Goal: Task Accomplishment & Management: Use online tool/utility

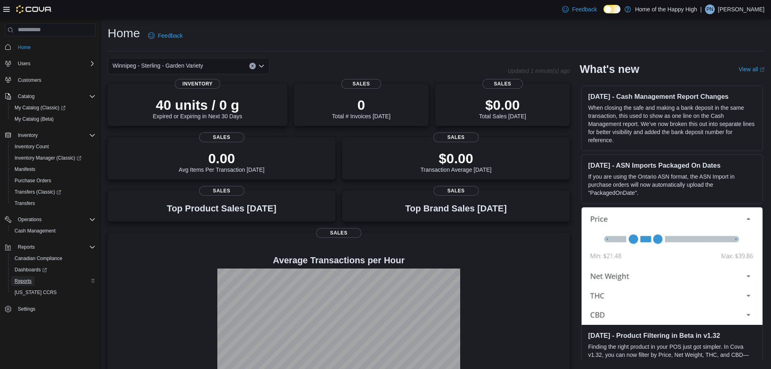
click at [26, 282] on span "Reports" at bounding box center [23, 281] width 17 height 6
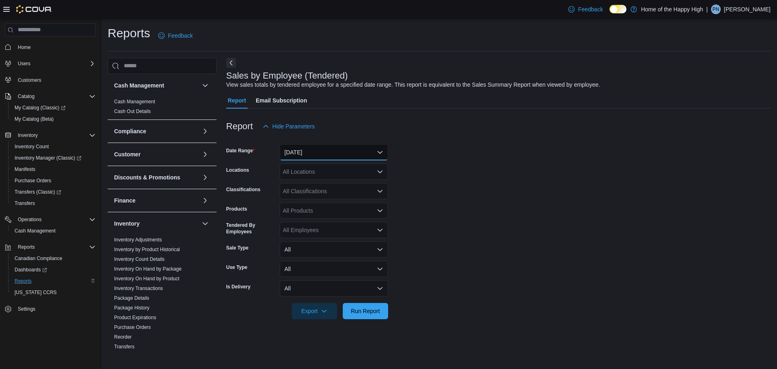
click at [319, 151] on button "[DATE]" at bounding box center [334, 152] width 108 height 16
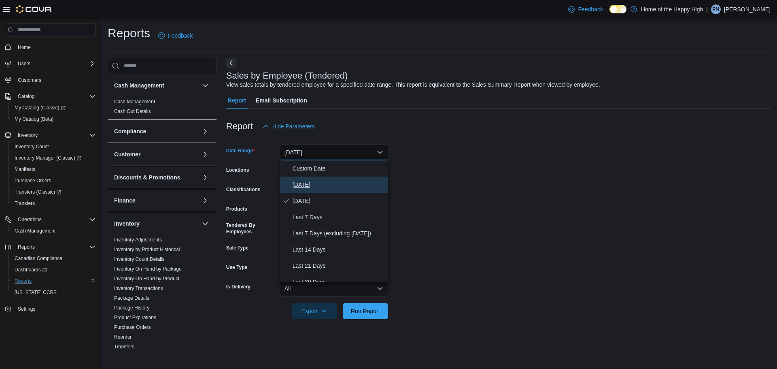
click at [301, 185] on span "[DATE]" at bounding box center [339, 185] width 92 height 10
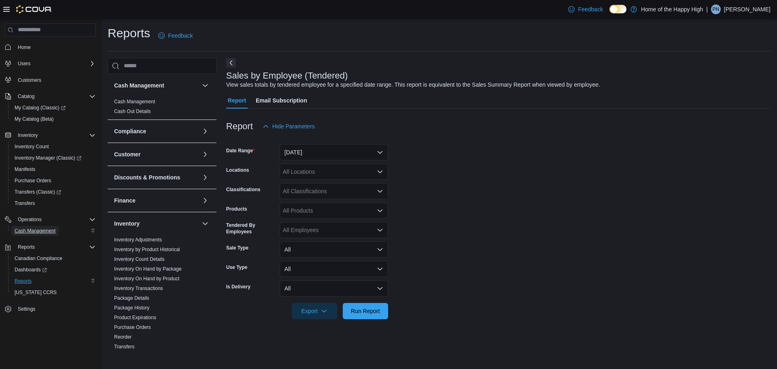
click at [34, 233] on span "Cash Management" at bounding box center [35, 230] width 41 height 6
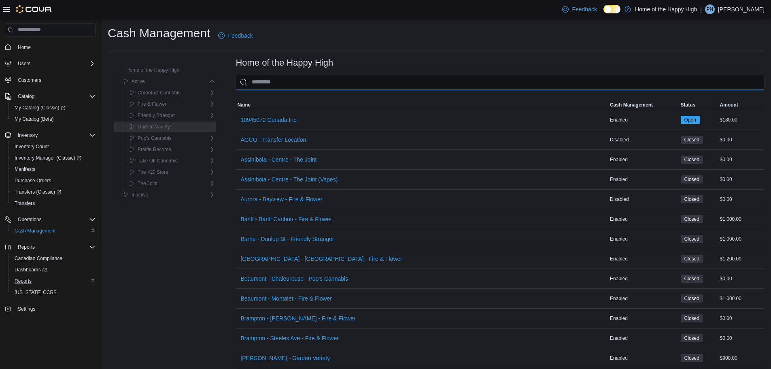
click at [304, 83] on input "This is a search bar. As you type, the results lower in the page will automatic…" at bounding box center [500, 82] width 529 height 16
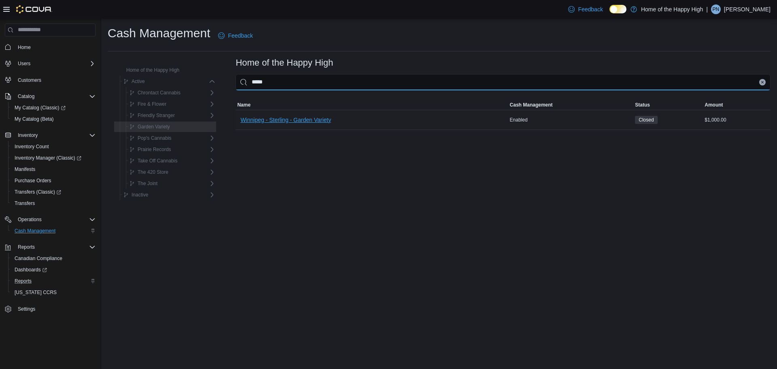
type input "*****"
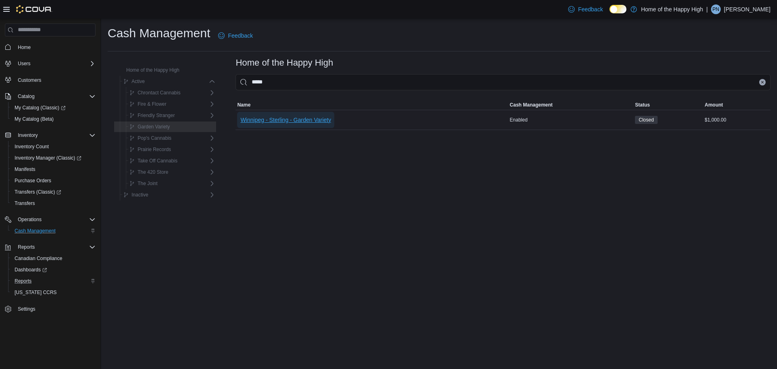
click at [290, 117] on span "Winnipeg - Sterling - Garden Variety" at bounding box center [285, 120] width 91 height 8
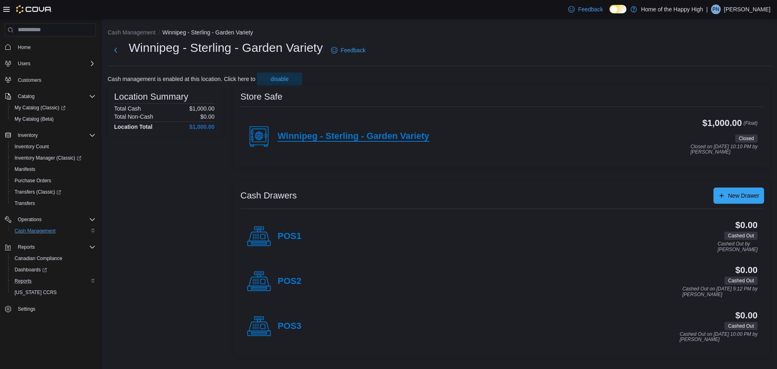
click at [370, 136] on h4 "Winnipeg - Sterling - Garden Variety" at bounding box center [354, 136] width 152 height 11
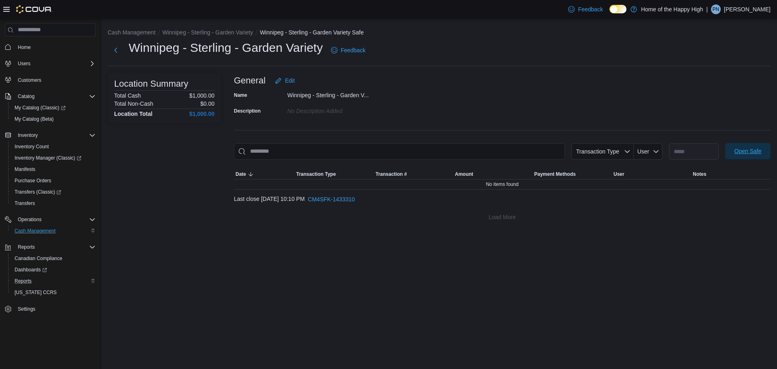
click at [753, 153] on span "Open Safe" at bounding box center [748, 151] width 27 height 8
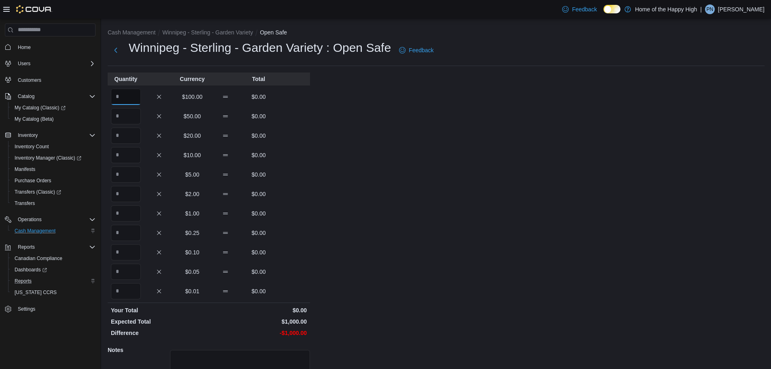
click at [125, 99] on input "Quantity" at bounding box center [126, 97] width 30 height 16
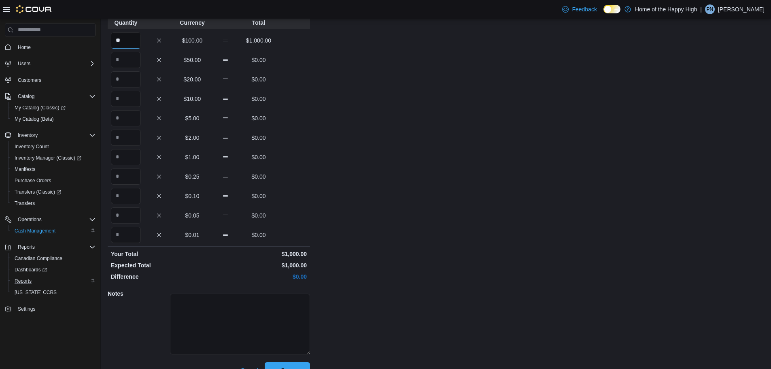
scroll to position [72, 0]
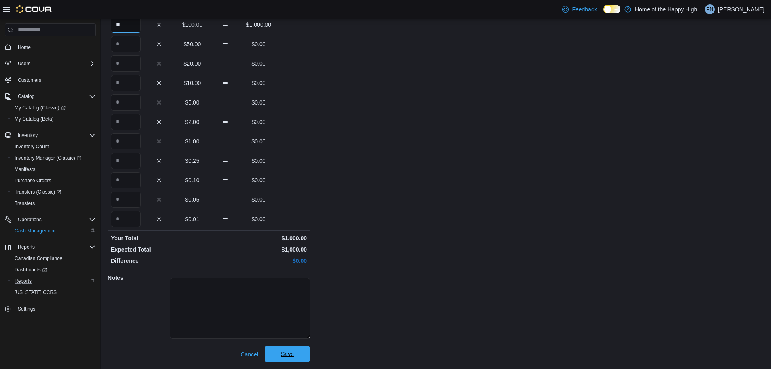
type input "**"
click at [296, 356] on span "Save" at bounding box center [288, 354] width 36 height 16
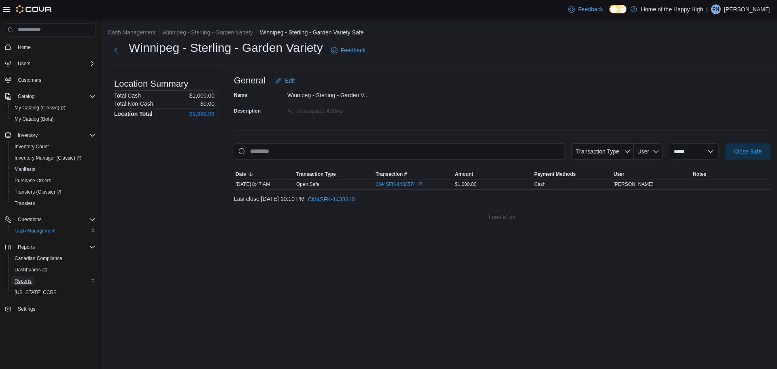
click at [25, 279] on span "Reports" at bounding box center [23, 281] width 17 height 6
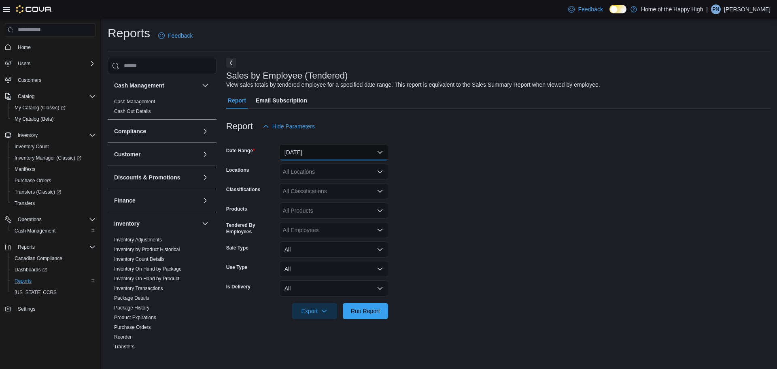
click at [353, 154] on button "[DATE]" at bounding box center [334, 152] width 108 height 16
click at [557, 177] on form "Date Range [DATE] Locations All Locations Classifications All Classifications P…" at bounding box center [498, 226] width 544 height 185
click at [311, 175] on div "All Locations" at bounding box center [334, 172] width 108 height 16
type input "****"
click at [350, 185] on span "Winnipeg - Sterling - Garden Variety" at bounding box center [350, 185] width 91 height 8
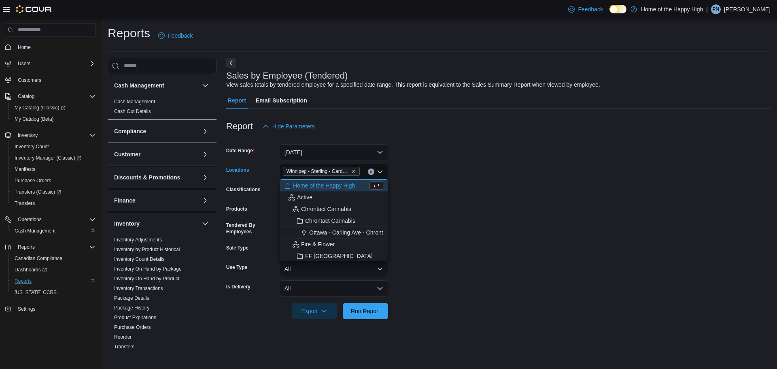
click at [546, 172] on form "Date Range [DATE] Locations [GEOGRAPHIC_DATA] - [GEOGRAPHIC_DATA] - Garden Vari…" at bounding box center [498, 226] width 544 height 185
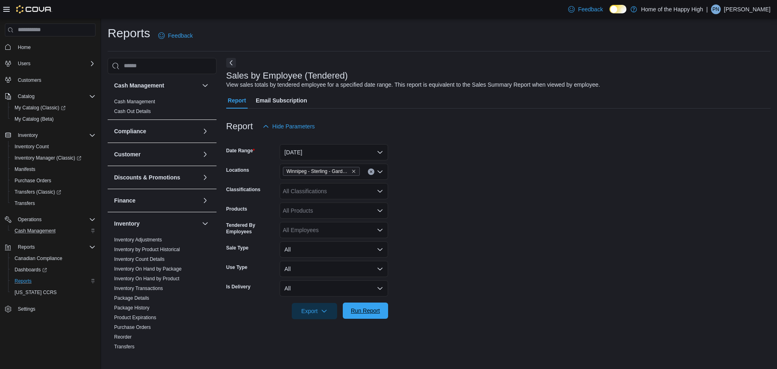
click at [372, 310] on span "Run Report" at bounding box center [365, 310] width 29 height 8
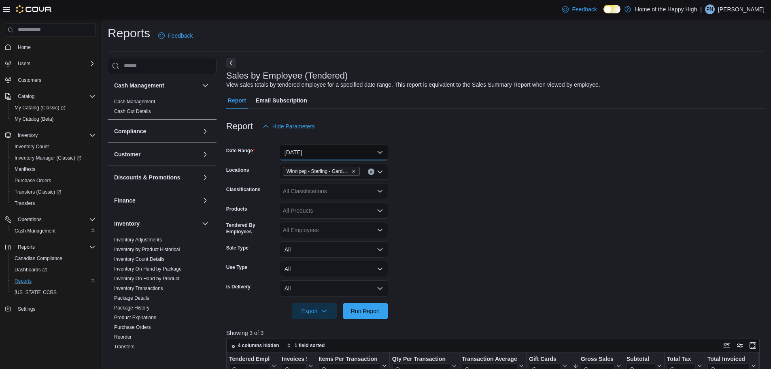
click at [348, 149] on button "[DATE]" at bounding box center [334, 152] width 108 height 16
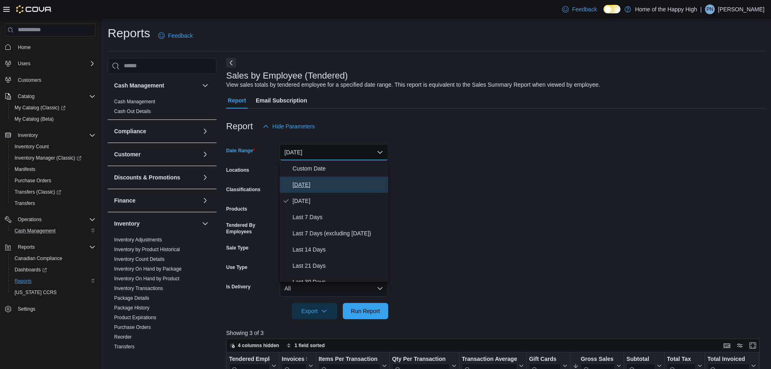
click at [305, 185] on span "[DATE]" at bounding box center [339, 185] width 92 height 10
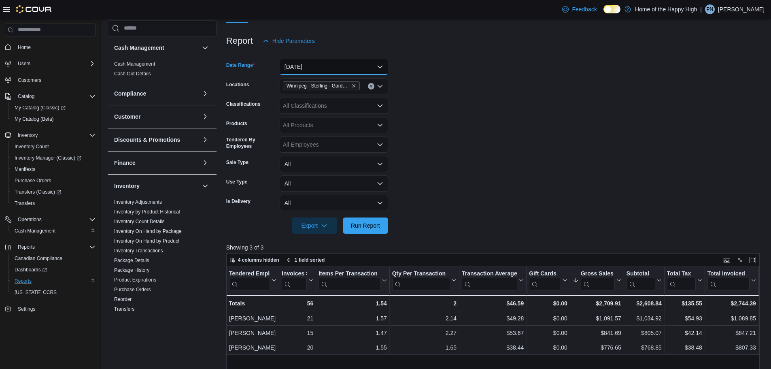
scroll to position [40, 0]
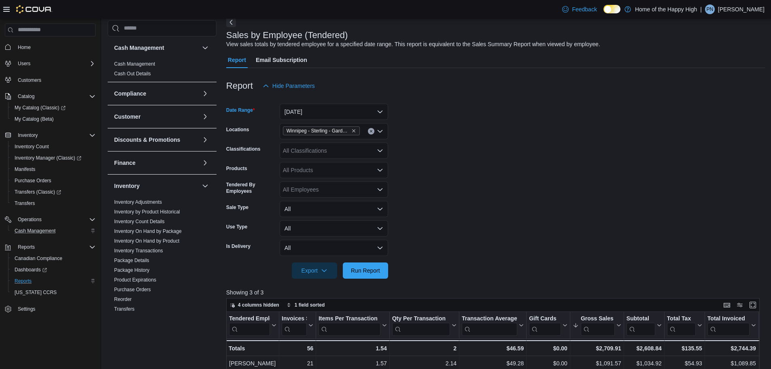
click at [366, 132] on div "Winnipeg - Sterling - Garden Variety" at bounding box center [334, 131] width 108 height 16
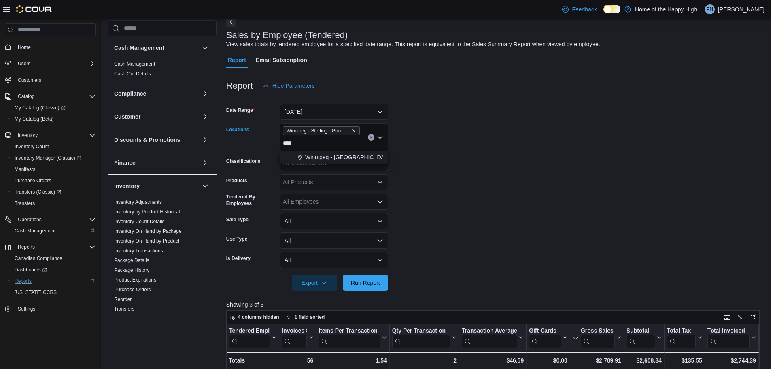
type input "****"
click at [349, 158] on span "Winnipeg - [GEOGRAPHIC_DATA] - Garden Variety" at bounding box center [370, 157] width 130 height 8
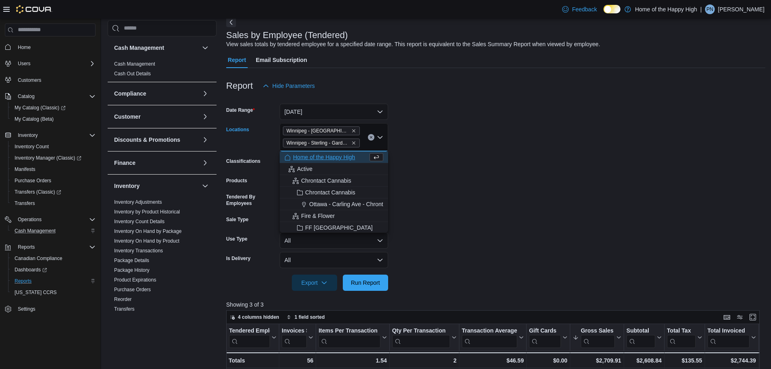
click at [472, 149] on form "Date Range [DATE] Locations [GEOGRAPHIC_DATA] - [GEOGRAPHIC_DATA] - [GEOGRAPHIC…" at bounding box center [495, 192] width 539 height 197
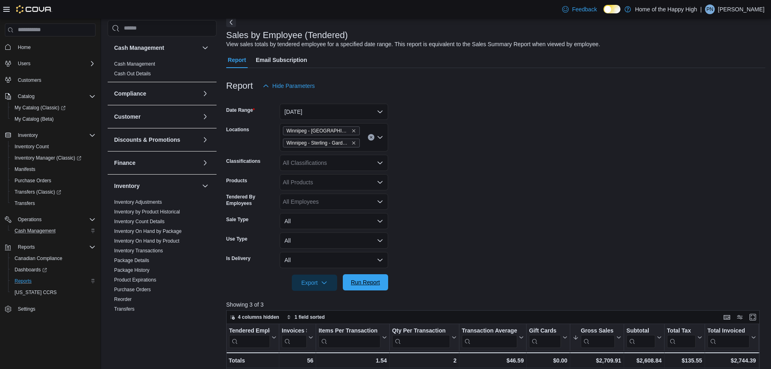
click at [368, 280] on span "Run Report" at bounding box center [365, 282] width 29 height 8
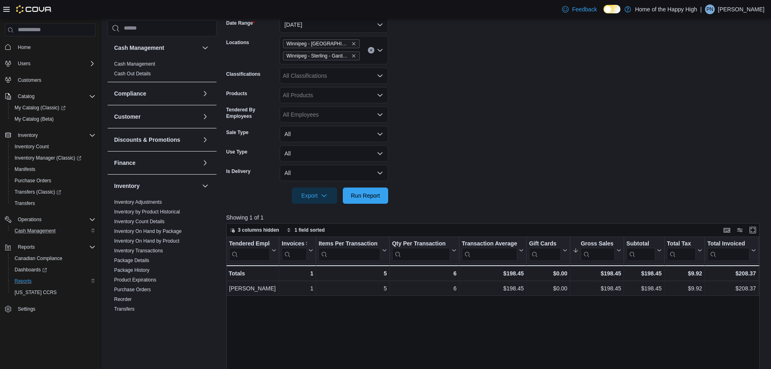
scroll to position [81, 0]
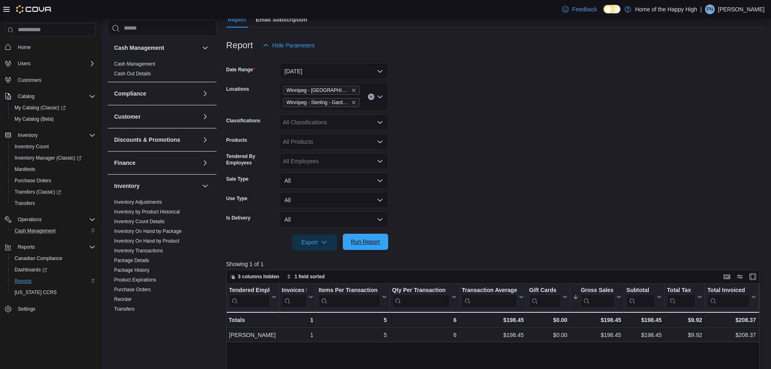
click at [376, 239] on span "Run Report" at bounding box center [365, 242] width 29 height 8
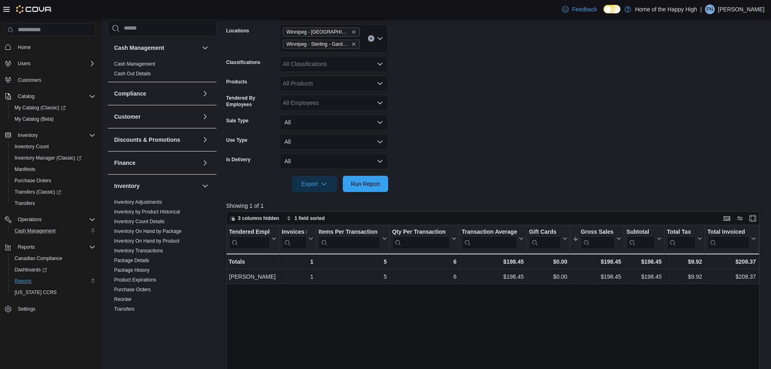
scroll to position [162, 0]
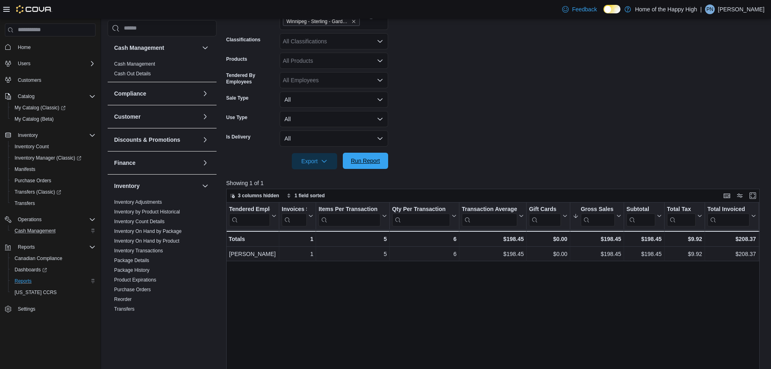
click at [368, 161] on span "Run Report" at bounding box center [365, 161] width 29 height 8
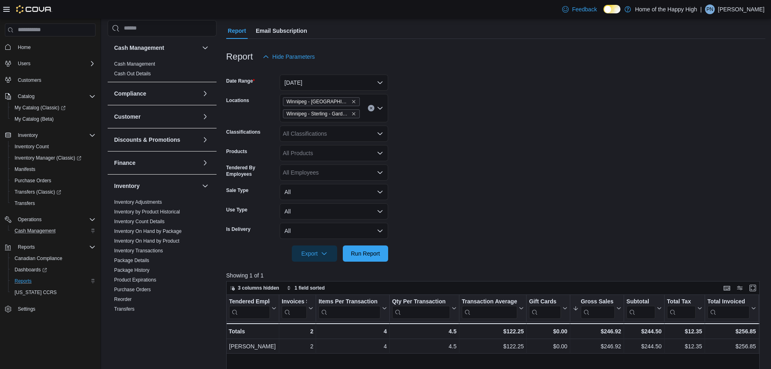
scroll to position [121, 0]
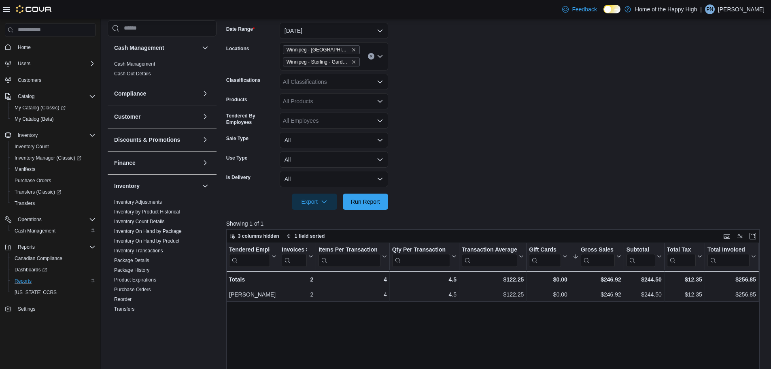
click at [360, 210] on div at bounding box center [495, 215] width 539 height 10
click at [368, 200] on span "Run Report" at bounding box center [365, 201] width 29 height 8
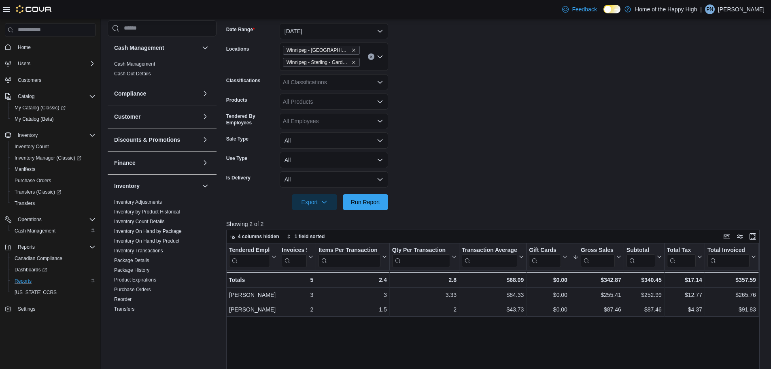
scroll to position [202, 0]
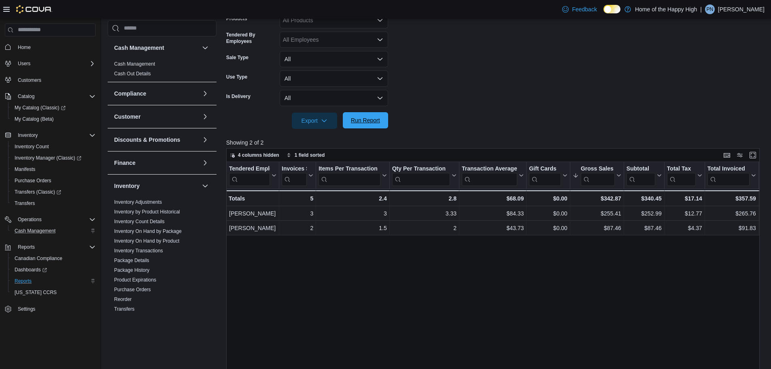
click at [370, 114] on span "Run Report" at bounding box center [366, 120] width 36 height 16
click at [378, 119] on span "Run Report" at bounding box center [365, 120] width 29 height 8
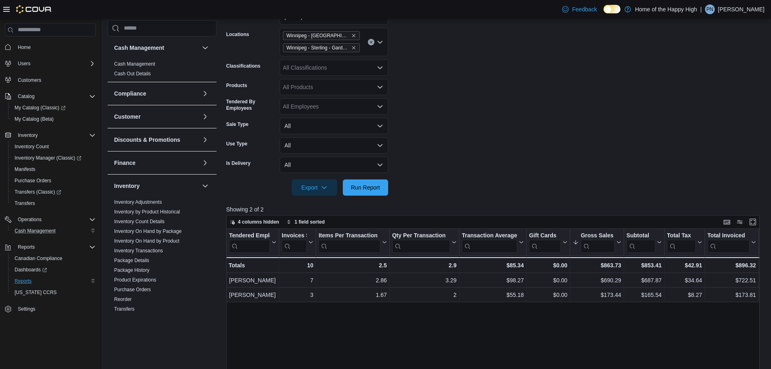
scroll to position [121, 0]
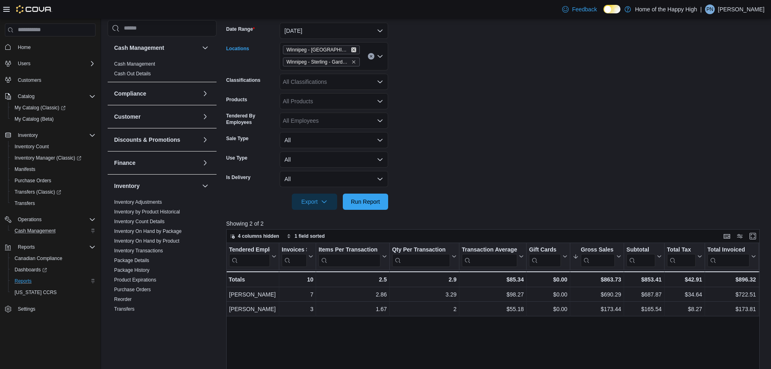
click at [353, 51] on icon "Remove Winnipeg - Polo Park - Garden Variety from selection in this group" at bounding box center [353, 49] width 5 height 5
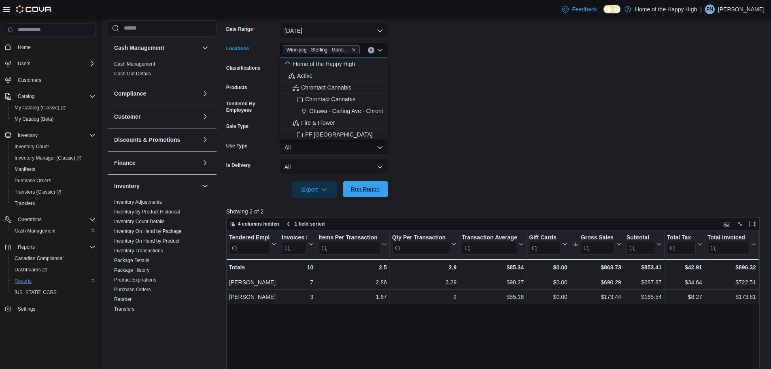
click at [363, 192] on span "Run Report" at bounding box center [365, 189] width 29 height 8
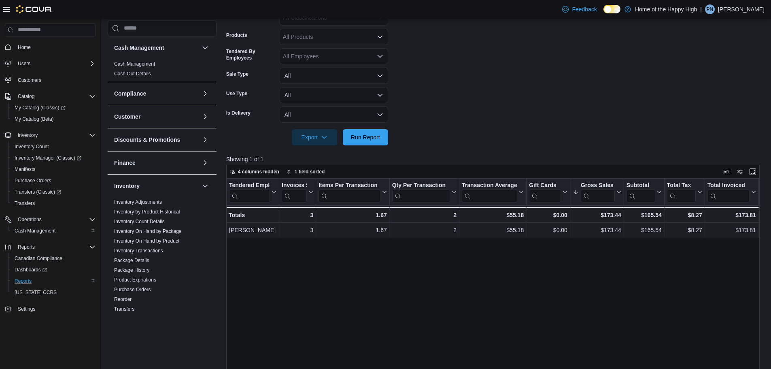
scroll to position [202, 0]
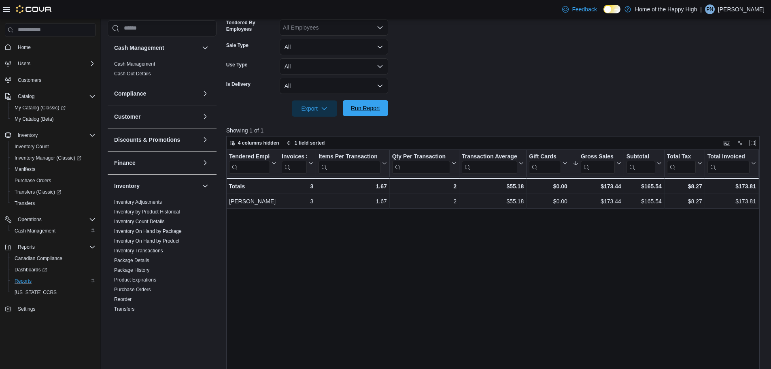
click at [365, 112] on span "Run Report" at bounding box center [365, 108] width 29 height 8
click at [362, 112] on span "Run Report" at bounding box center [366, 108] width 36 height 16
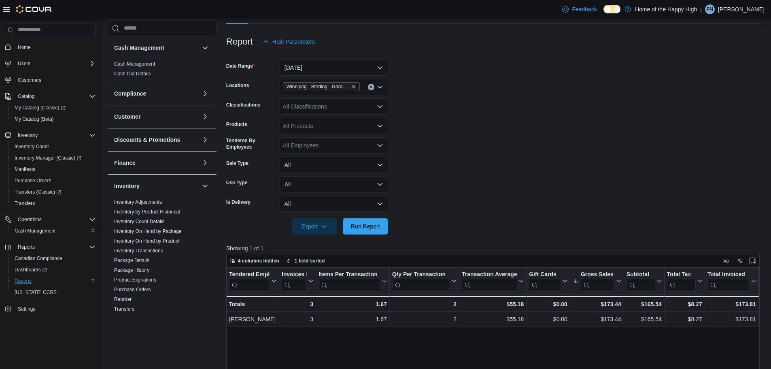
scroll to position [81, 0]
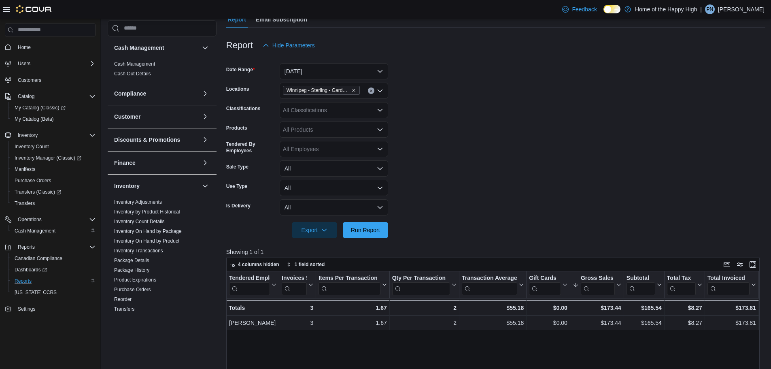
click at [323, 91] on span "Winnipeg - Sterling - Garden Variety" at bounding box center [318, 90] width 63 height 8
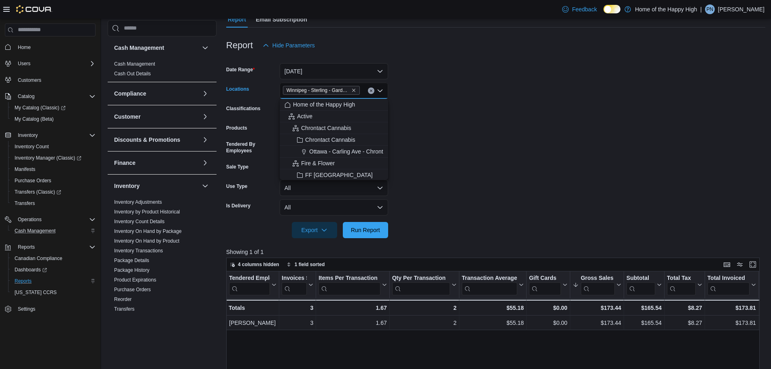
click at [608, 138] on form "Date Range [DATE] Locations [GEOGRAPHIC_DATA] - [GEOGRAPHIC_DATA] - Garden Vari…" at bounding box center [495, 145] width 539 height 185
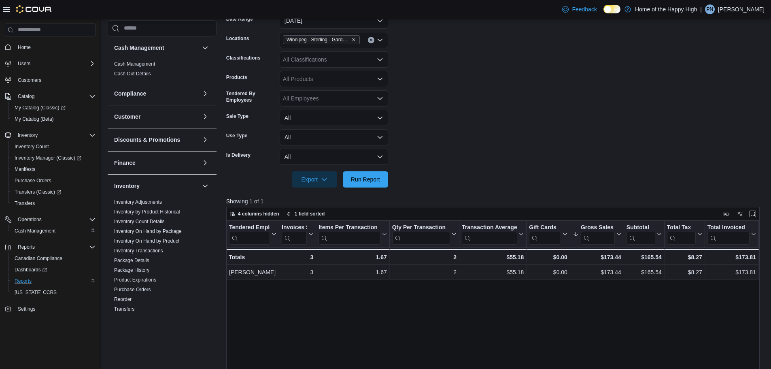
scroll to position [271, 0]
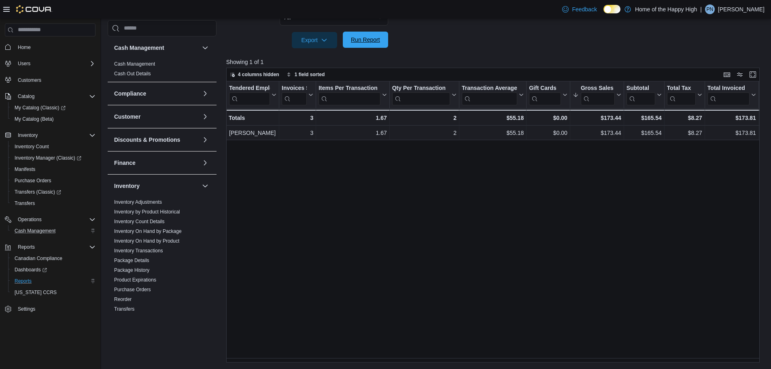
click at [381, 40] on span "Run Report" at bounding box center [366, 40] width 36 height 16
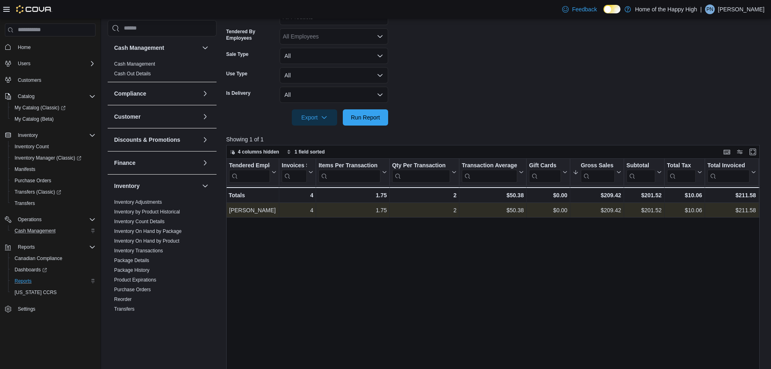
scroll to position [190, 0]
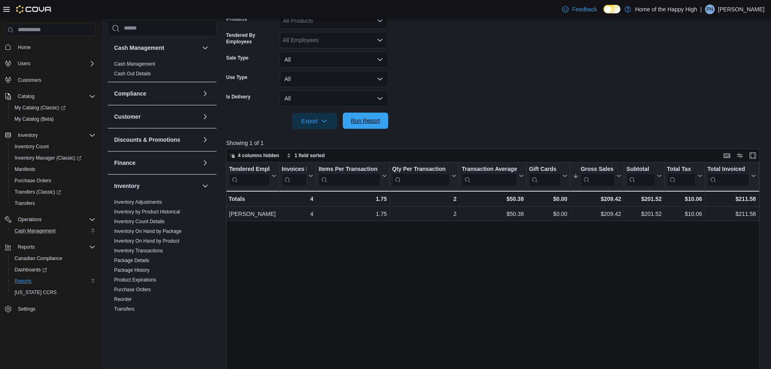
click at [378, 120] on span "Run Report" at bounding box center [365, 121] width 29 height 8
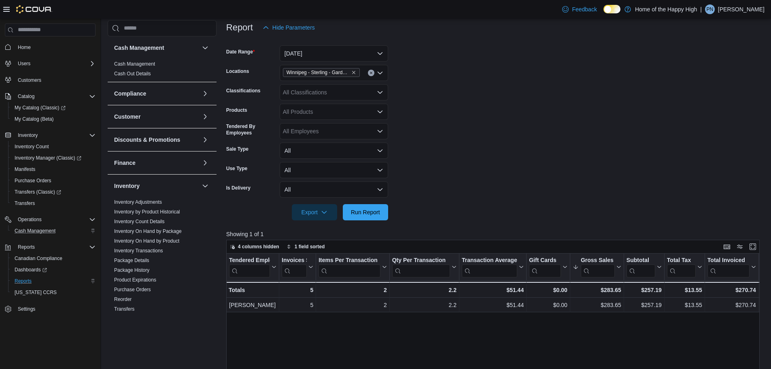
scroll to position [149, 0]
